Goal: Task Accomplishment & Management: Use online tool/utility

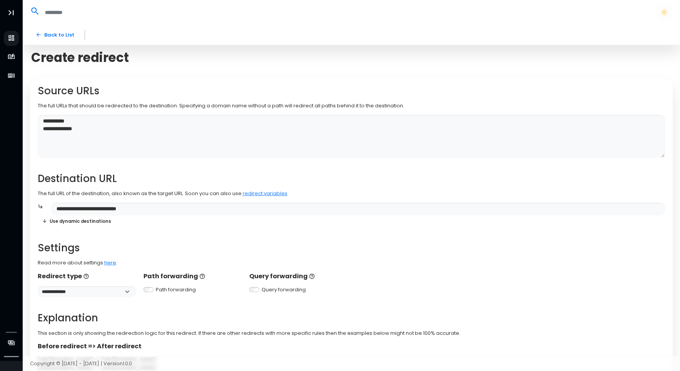
scroll to position [74, 0]
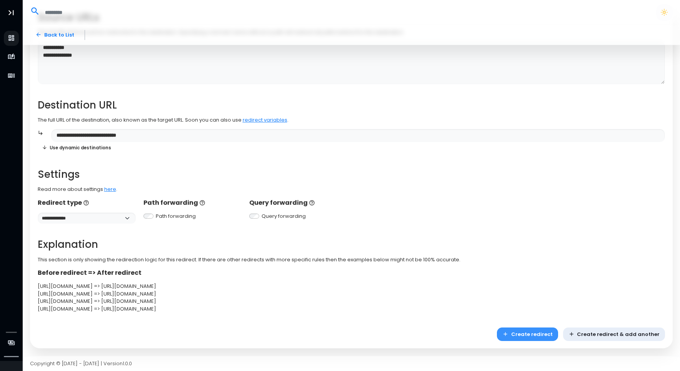
click at [534, 334] on button "Create redirect" at bounding box center [527, 334] width 61 height 13
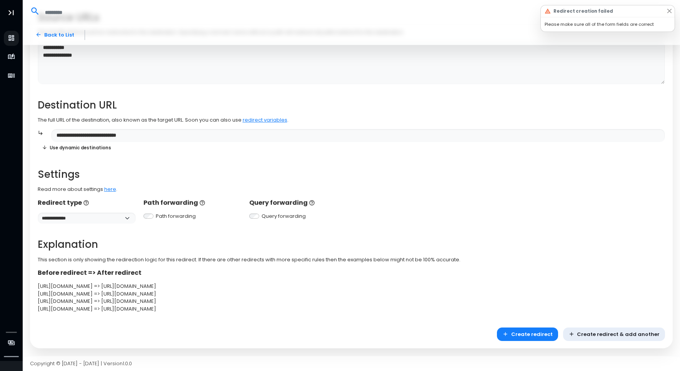
click at [520, 331] on button "Create redirect" at bounding box center [527, 334] width 61 height 13
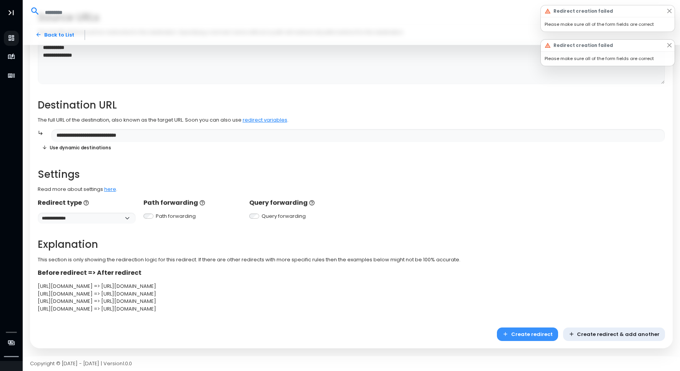
click at [507, 333] on icon "button" at bounding box center [505, 334] width 3 height 3
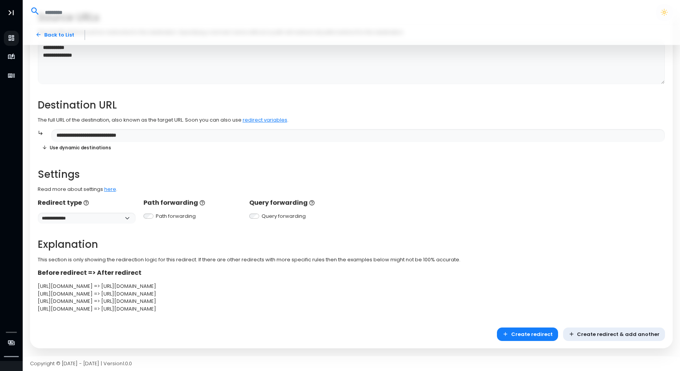
click at [518, 336] on button "Create redirect" at bounding box center [527, 334] width 61 height 13
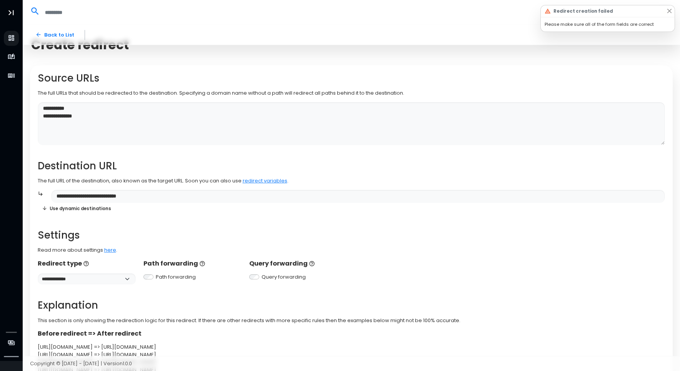
scroll to position [0, 0]
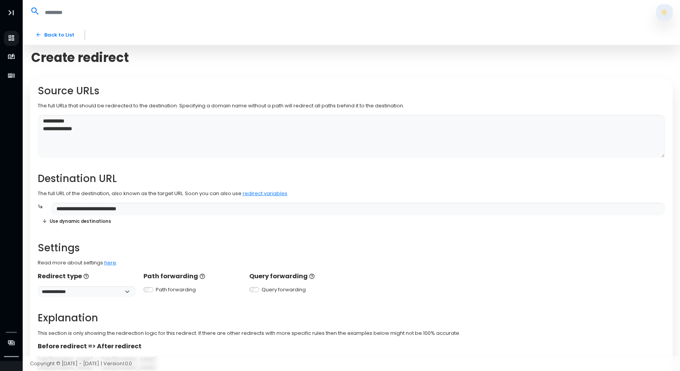
click at [667, 15] on button "button" at bounding box center [665, 12] width 16 height 16
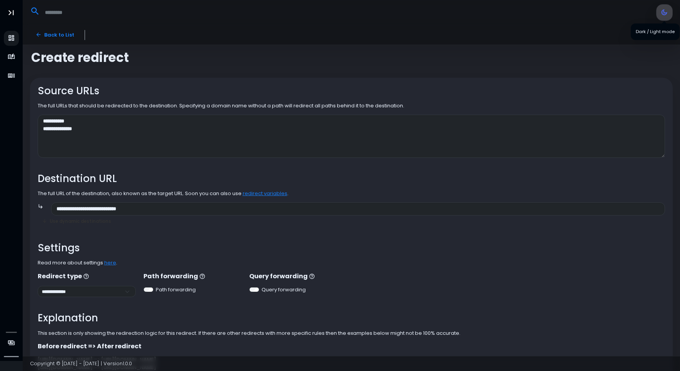
click at [662, 12] on button "button" at bounding box center [665, 12] width 16 height 16
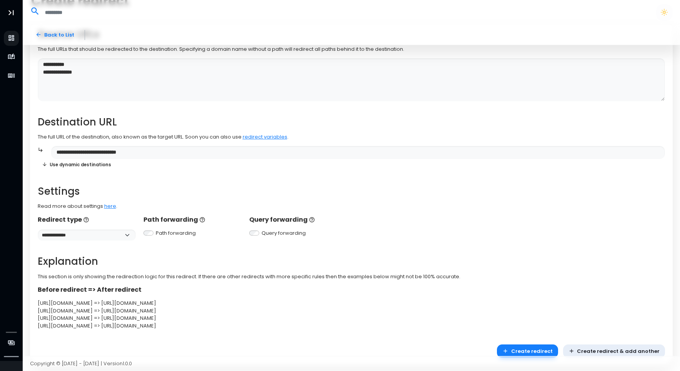
scroll to position [74, 0]
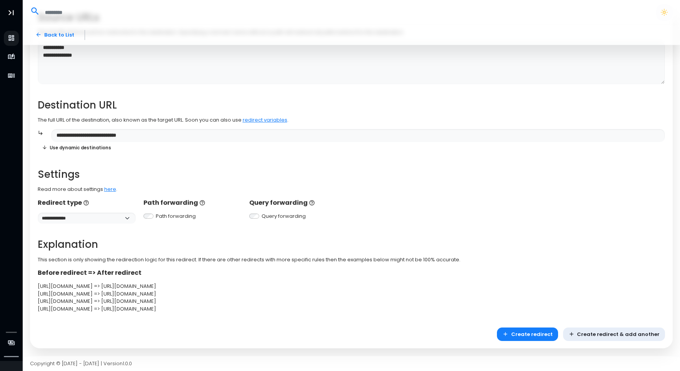
click at [56, 315] on div "**********" at bounding box center [351, 162] width 643 height 316
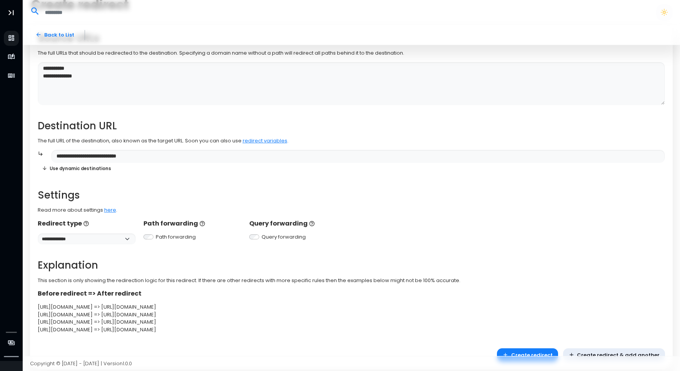
scroll to position [0, 0]
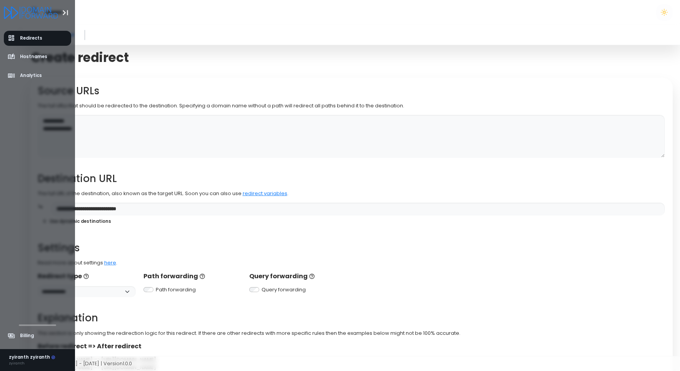
click at [7, 7] on icon "Logo" at bounding box center [31, 13] width 54 height 12
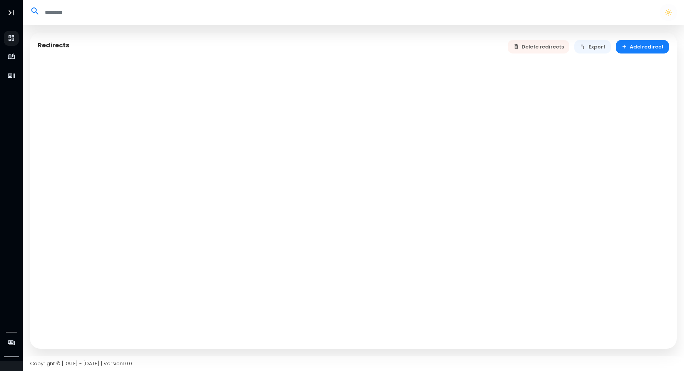
click at [17, 345] on li "Billing" at bounding box center [11, 343] width 23 height 19
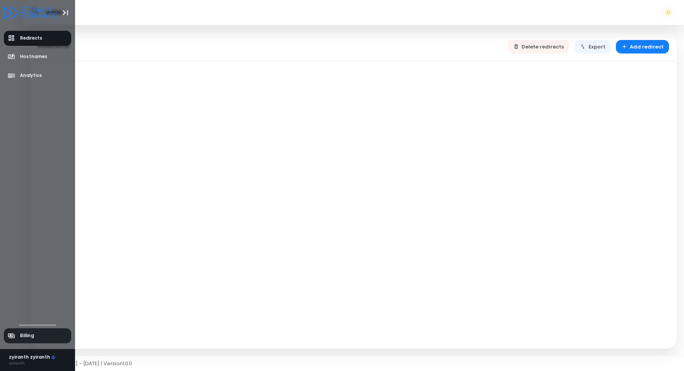
click at [21, 339] on span "Billing" at bounding box center [27, 336] width 14 height 7
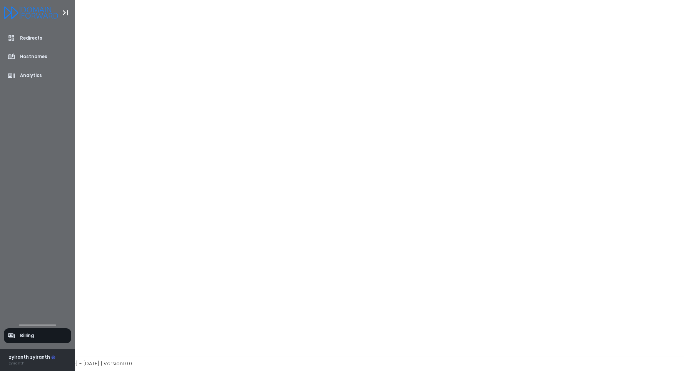
click at [52, 357] on icon at bounding box center [53, 357] width 3 height 3
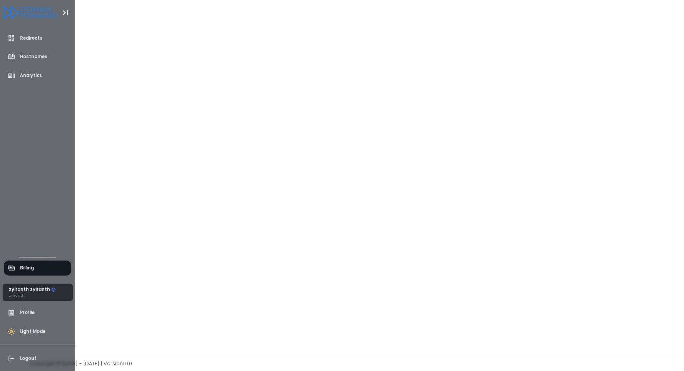
click at [37, 317] on span "Profile" at bounding box center [38, 312] width 68 height 15
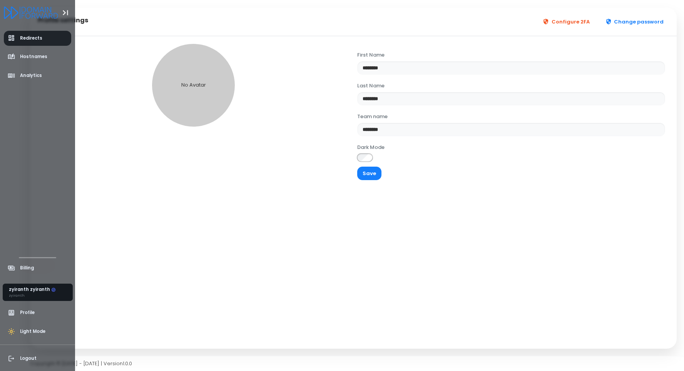
click at [18, 39] on span "Redirects" at bounding box center [25, 38] width 35 height 8
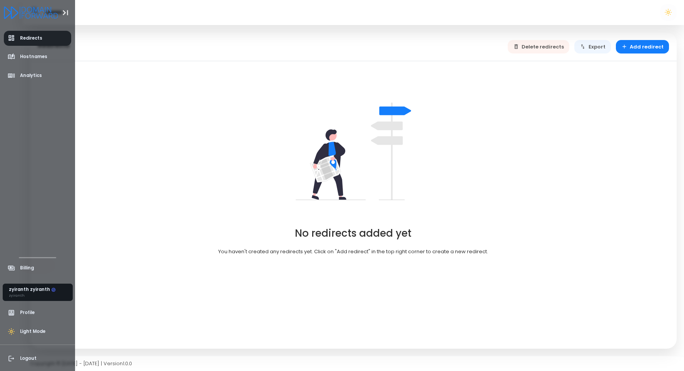
click at [55, 17] on icon "Logo" at bounding box center [31, 13] width 54 height 12
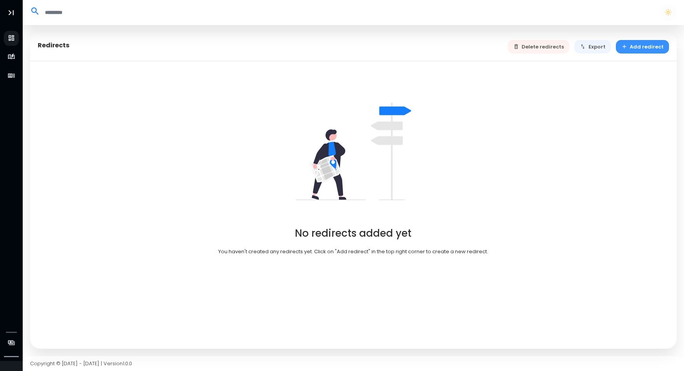
click at [626, 46] on icon "button" at bounding box center [624, 46] width 6 height 6
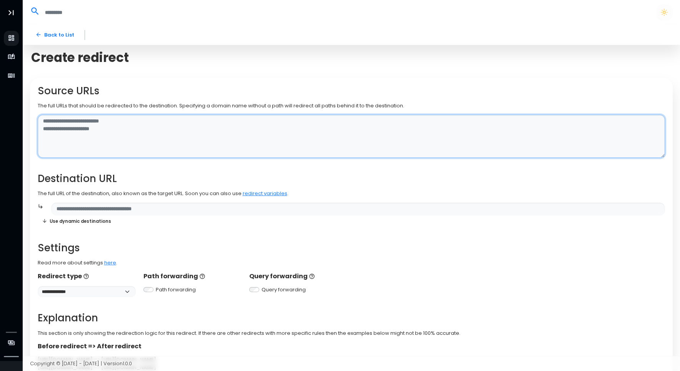
click at [251, 124] on textarea at bounding box center [352, 136] width 628 height 43
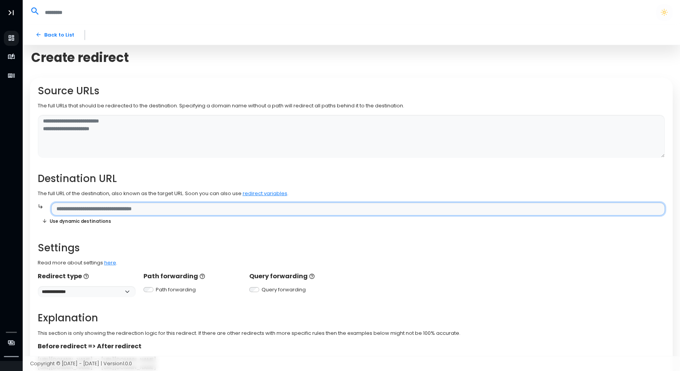
click at [164, 207] on div "**********" at bounding box center [352, 235] width 628 height 301
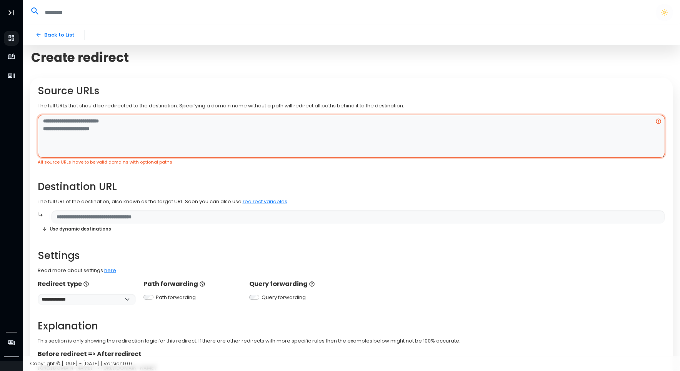
click at [134, 140] on textarea at bounding box center [352, 136] width 628 height 43
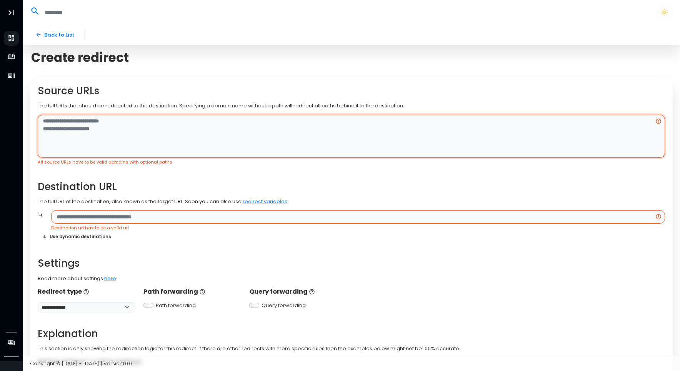
paste textarea "**********"
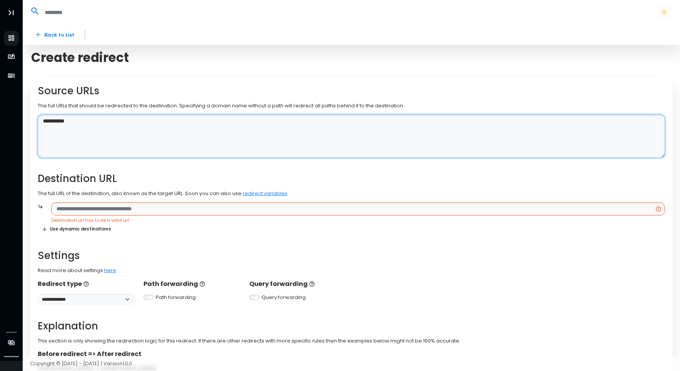
type textarea "**********"
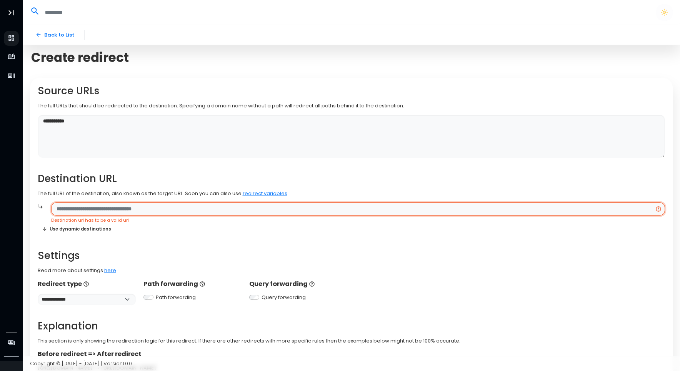
click at [160, 206] on input "text" at bounding box center [358, 208] width 614 height 13
paste input "**********"
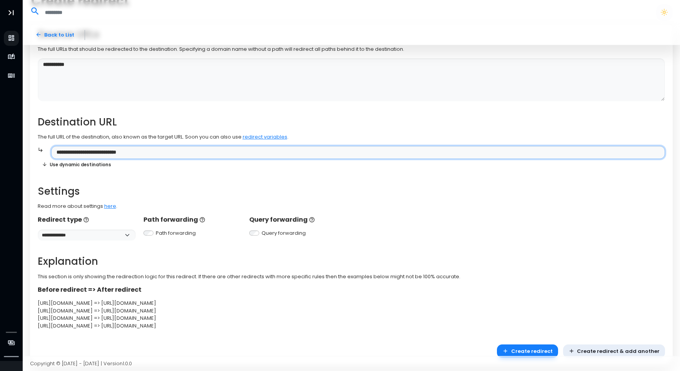
scroll to position [74, 0]
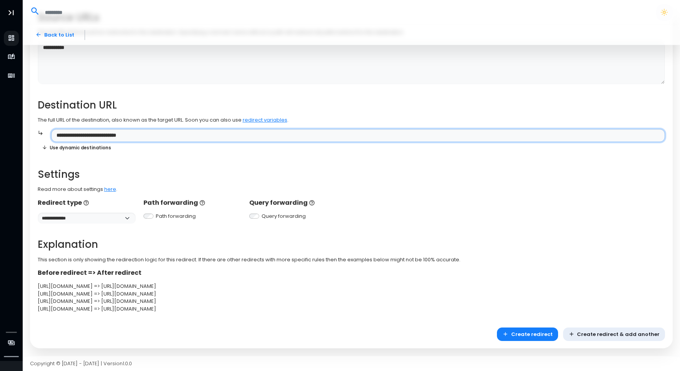
type input "**********"
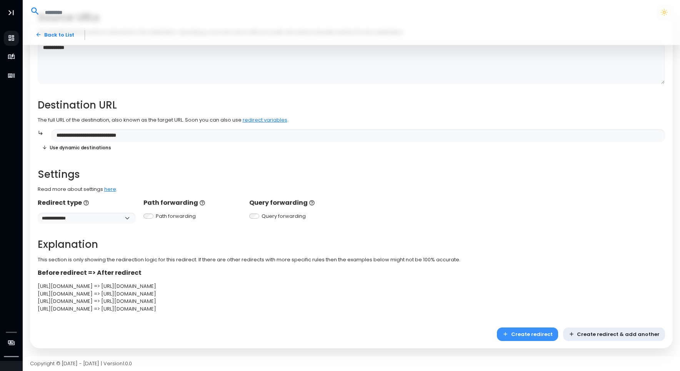
click at [528, 333] on button "Create redirect" at bounding box center [527, 334] width 61 height 13
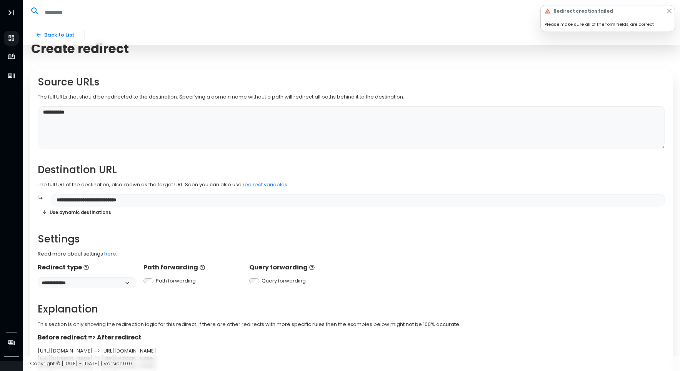
scroll to position [0, 0]
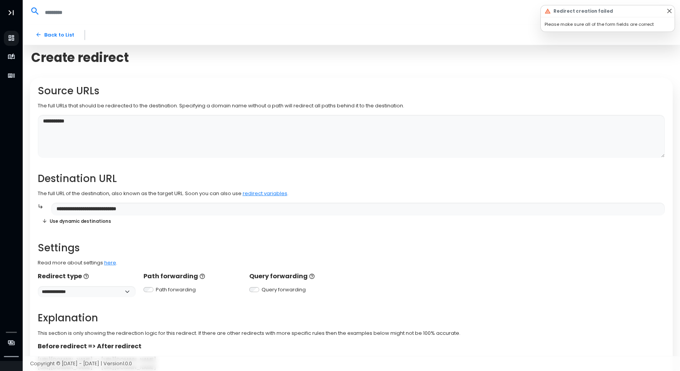
click at [667, 12] on button "Close" at bounding box center [670, 11] width 7 height 7
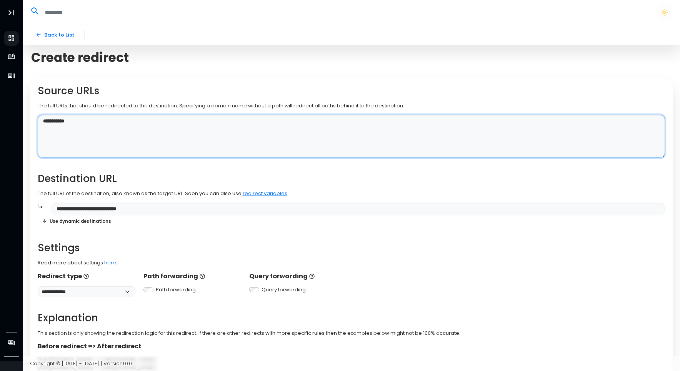
click at [240, 124] on textarea "**********" at bounding box center [352, 136] width 628 height 43
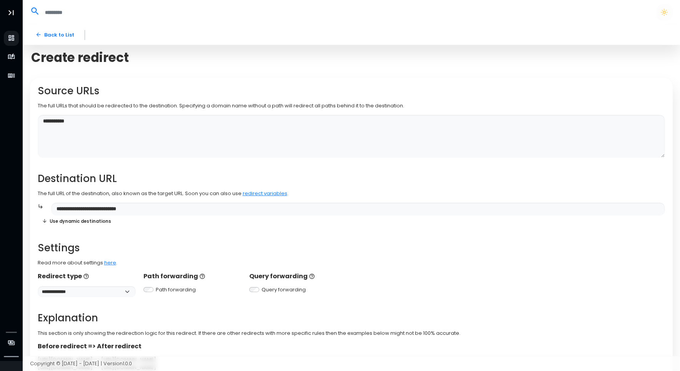
click at [75, 264] on p "Read more about settings here ." at bounding box center [352, 263] width 628 height 8
click at [107, 264] on link "here" at bounding box center [110, 262] width 12 height 7
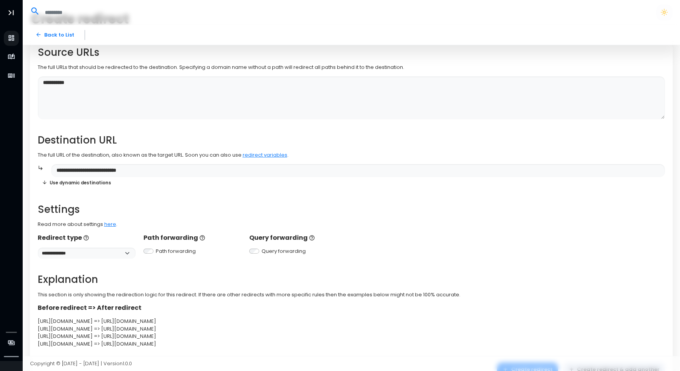
scroll to position [74, 0]
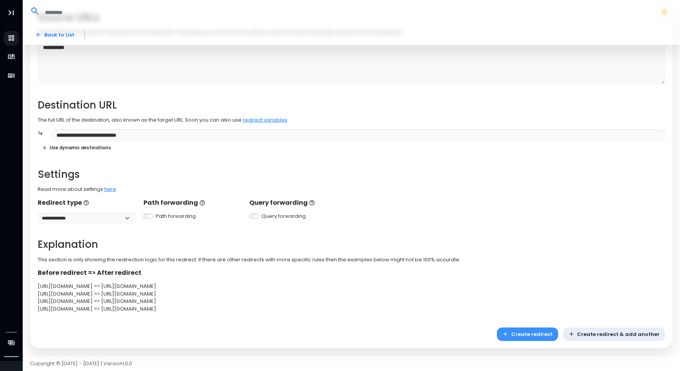
click at [542, 332] on button "Create redirect" at bounding box center [527, 334] width 61 height 13
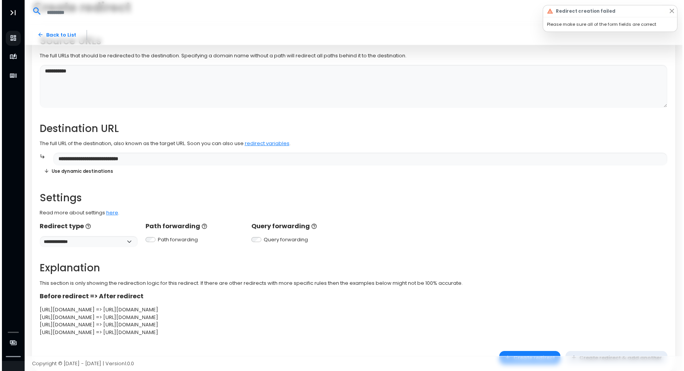
scroll to position [0, 0]
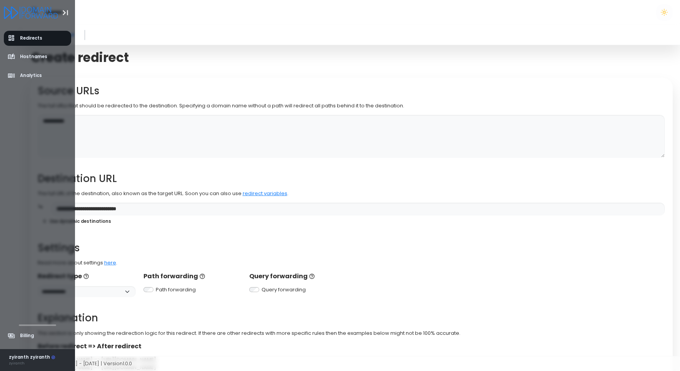
click at [21, 361] on div "zyiranth" at bounding box center [32, 363] width 47 height 5
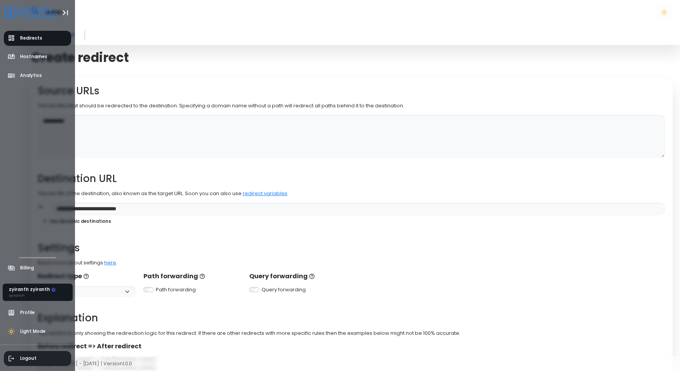
click at [32, 353] on span "Logout" at bounding box center [38, 358] width 68 height 15
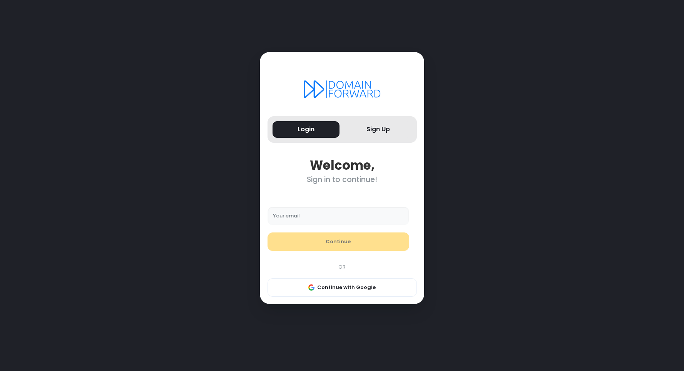
click at [295, 191] on div "Login Sign Up Welcome, Sign in to continue! Your email Continue OR Continue wit…" at bounding box center [342, 178] width 164 height 252
click at [303, 218] on input "Your email" at bounding box center [338, 216] width 142 height 18
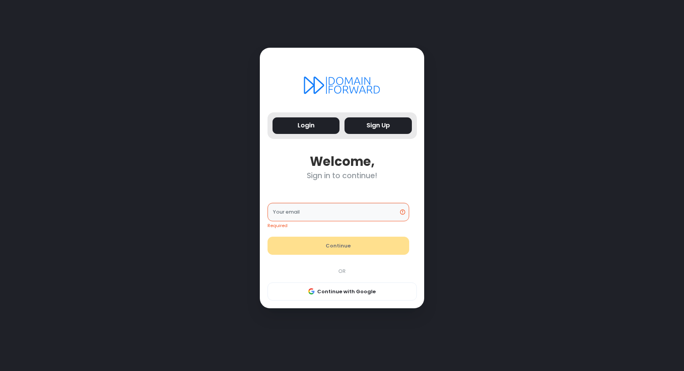
click at [379, 119] on button "Sign Up" at bounding box center [377, 125] width 67 height 17
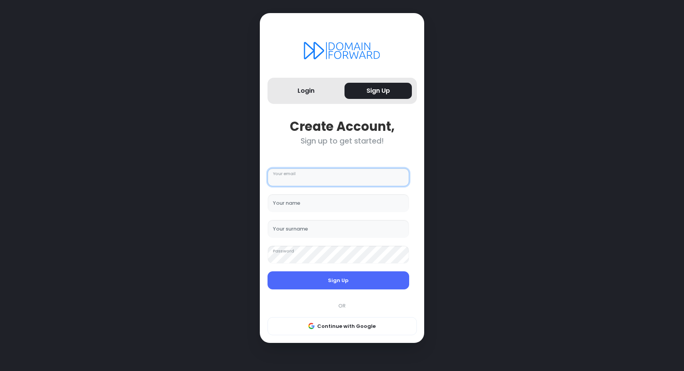
click at [342, 174] on input "Your email" at bounding box center [338, 177] width 142 height 18
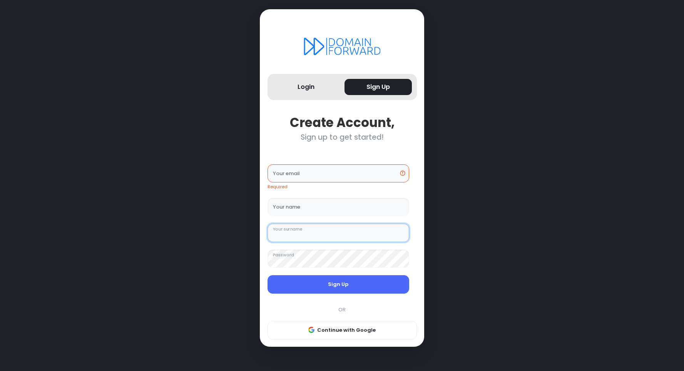
type input "**********"
click at [316, 92] on button "Login" at bounding box center [305, 87] width 67 height 17
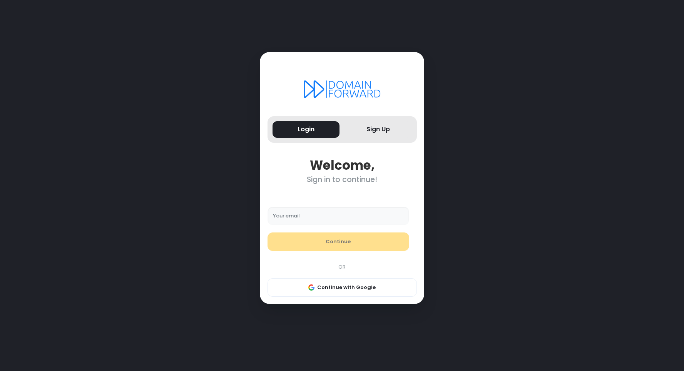
click at [316, 217] on input "Your email" at bounding box center [338, 216] width 142 height 18
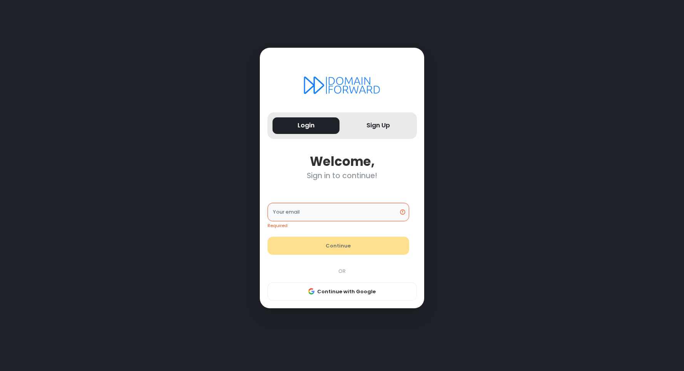
click at [321, 197] on div "Required Your email Continue OR Continue with Google" at bounding box center [342, 244] width 157 height 113
click at [324, 216] on input "Your email" at bounding box center [338, 212] width 142 height 18
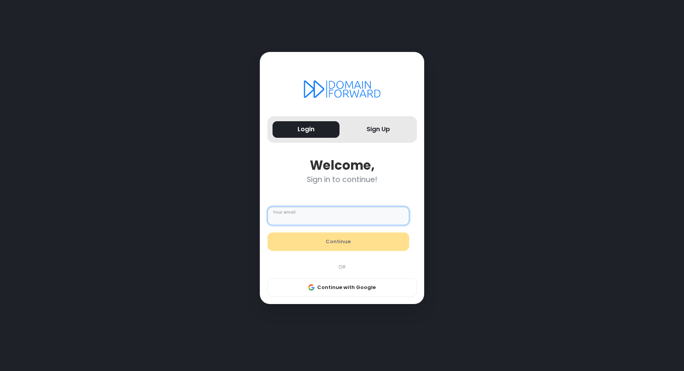
type input "********"
click at [326, 243] on button "Continue" at bounding box center [338, 241] width 142 height 18
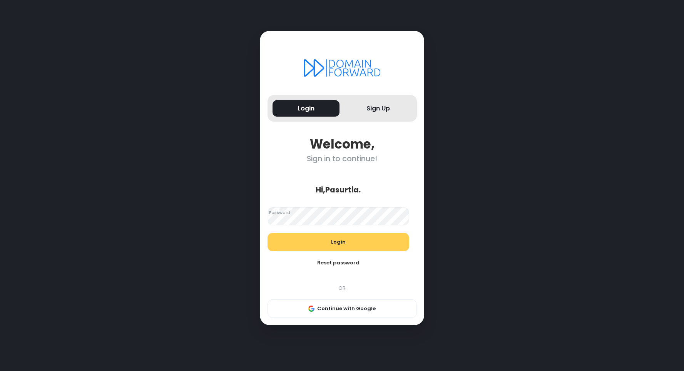
click at [335, 263] on button "Reset password" at bounding box center [338, 263] width 142 height 18
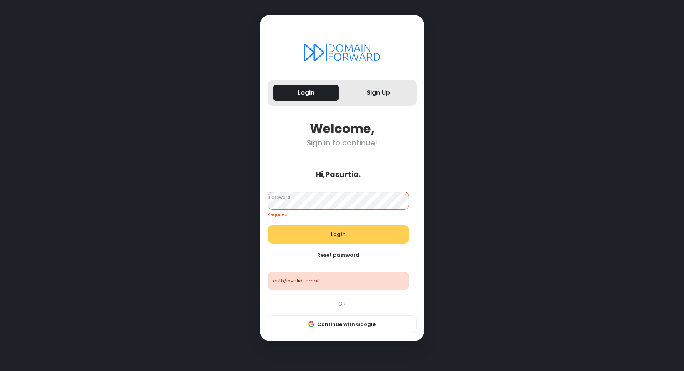
click at [219, 258] on div "Login Sign Up Welcome, Sign in to continue! Hi, [GEOGRAPHIC_DATA] . Required Pa…" at bounding box center [342, 185] width 516 height 371
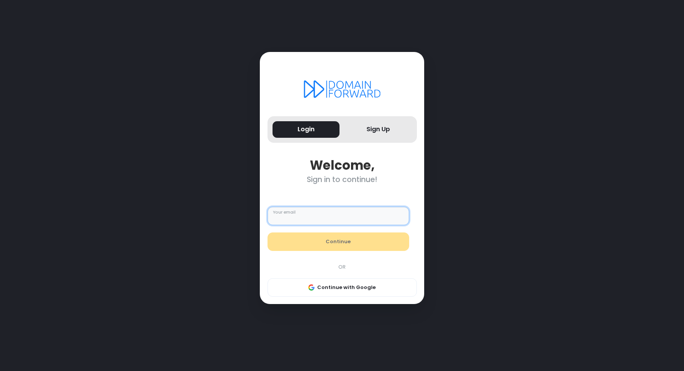
type input "**********"
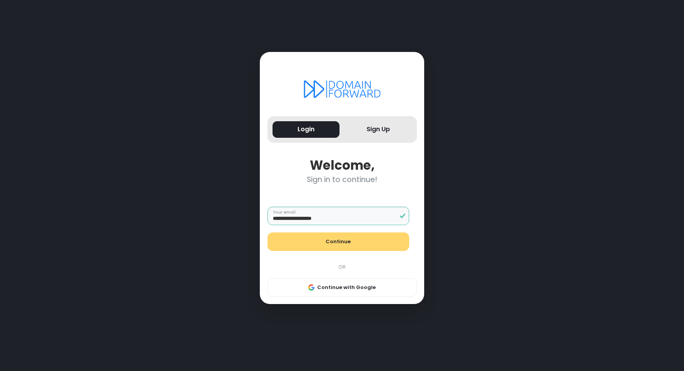
click at [333, 245] on button "Continue" at bounding box center [338, 241] width 142 height 18
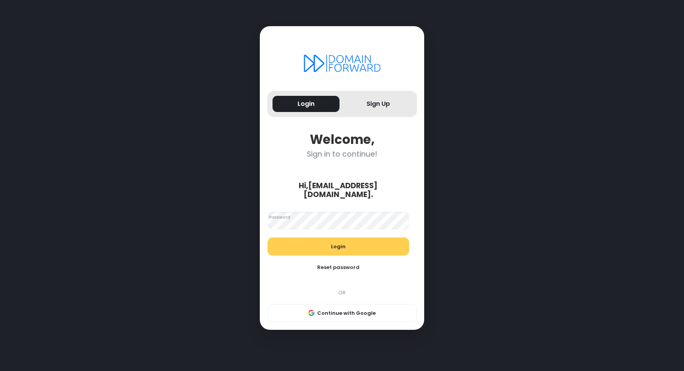
click at [306, 191] on div "Hi, [EMAIL_ADDRESS][DOMAIN_NAME] ." at bounding box center [338, 190] width 149 height 18
click at [335, 244] on button "Login" at bounding box center [338, 246] width 142 height 18
